Goal: Find contact information: Find contact information

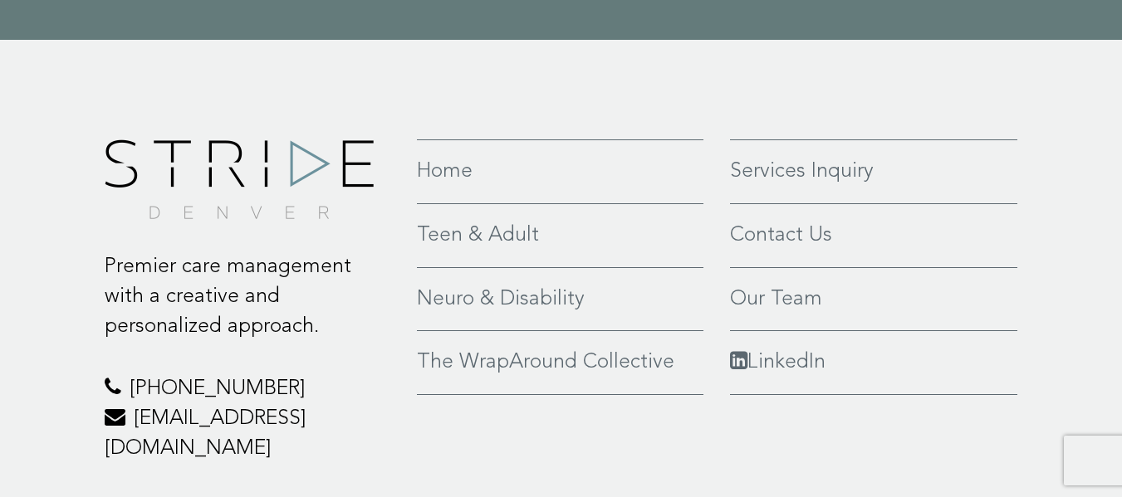
scroll to position [3818, 0]
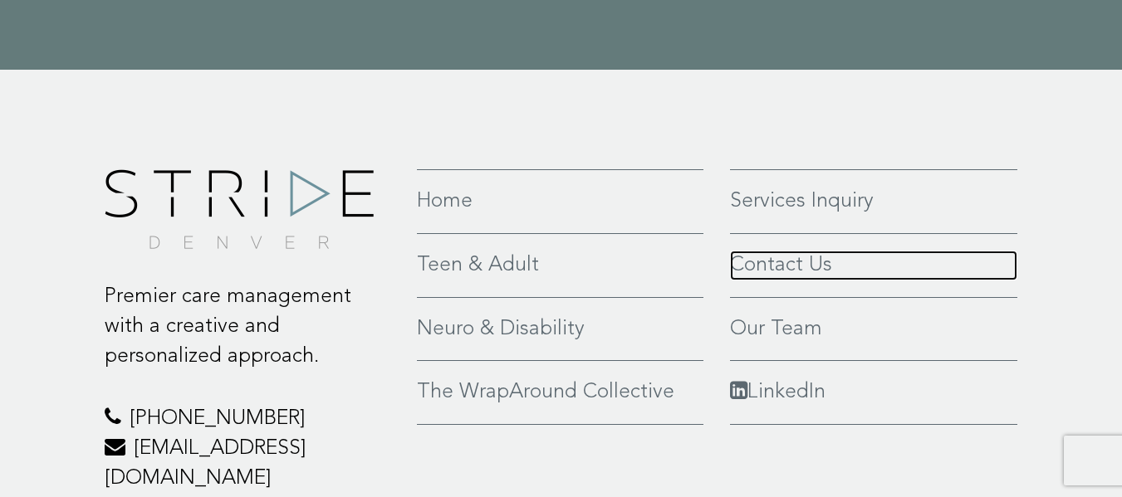
click at [783, 251] on link "Contact Us" at bounding box center [874, 266] width 288 height 30
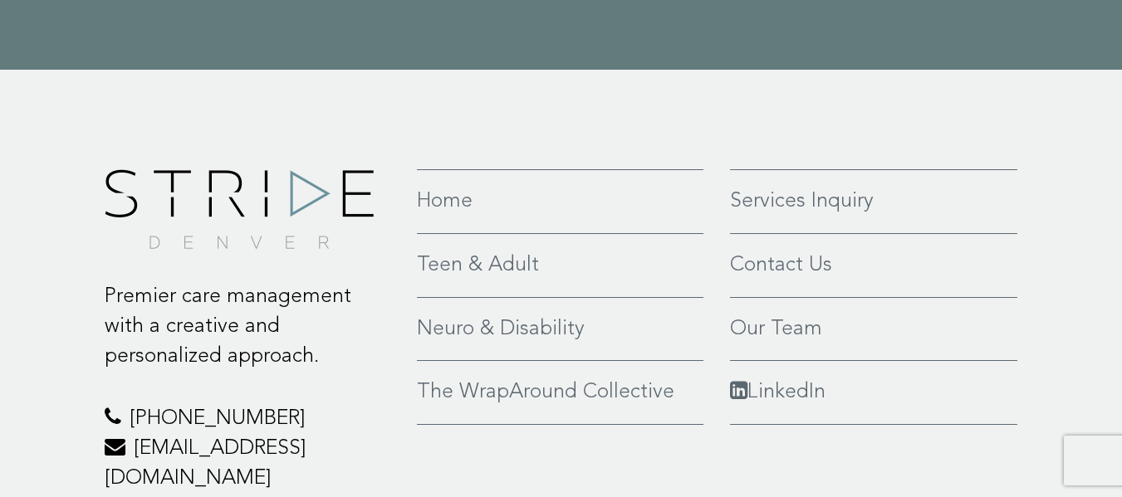
scroll to position [3810, 0]
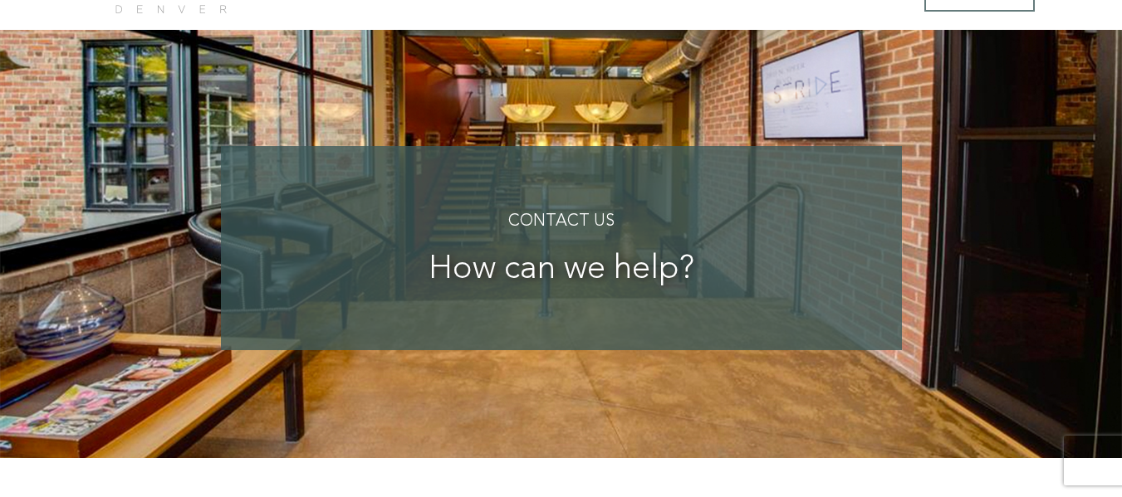
scroll to position [332, 0]
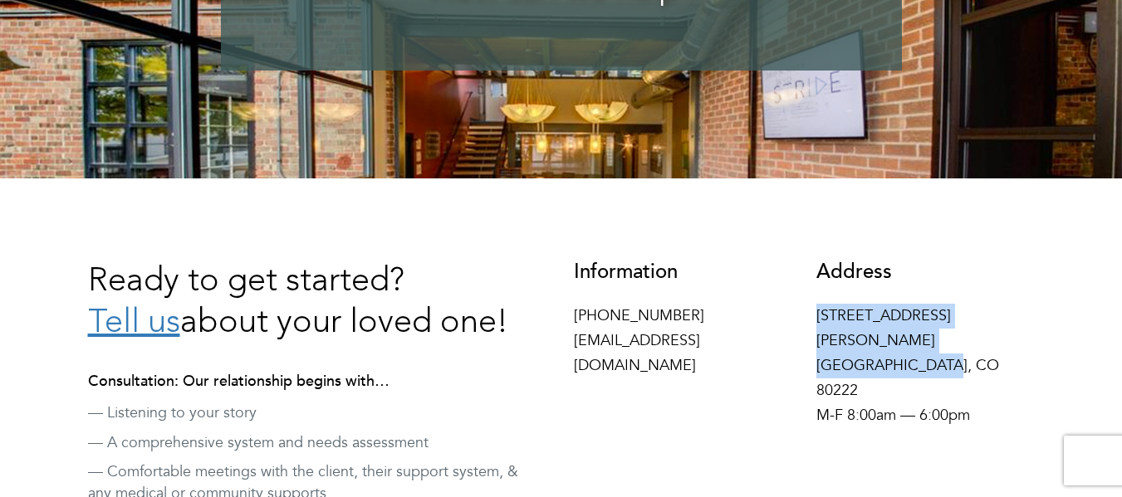
drag, startPoint x: 936, startPoint y: 342, endPoint x: 818, endPoint y: 321, distance: 119.9
click at [818, 321] on p "[STREET_ADDRESS][PERSON_NAME] M-F 8:00am — 6:00pm" at bounding box center [925, 366] width 218 height 125
drag, startPoint x: 944, startPoint y: 340, endPoint x: 818, endPoint y: 317, distance: 128.4
click at [818, 317] on p "4155 E Jewell Ave #716 Denver, CO 80222 M-F 8:00am — 6:00pm" at bounding box center [925, 366] width 218 height 125
copy p "4155 E Jewell Ave #716 Denver, CO 80222"
